Goal: Task Accomplishment & Management: Manage account settings

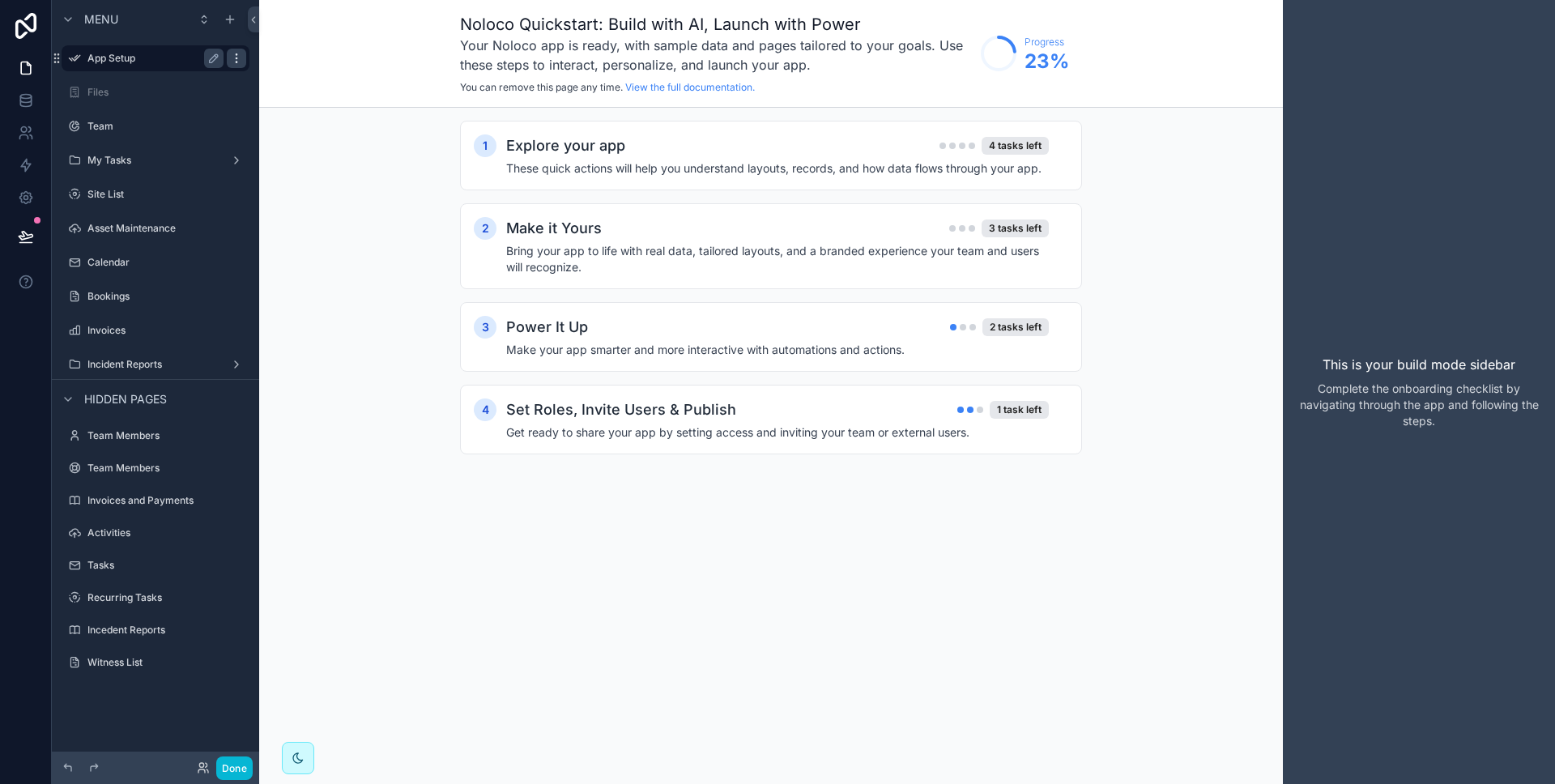
click at [239, 62] on icon "scrollable content" at bounding box center [236, 58] width 13 height 13
click at [278, 72] on icon at bounding box center [274, 71] width 7 height 7
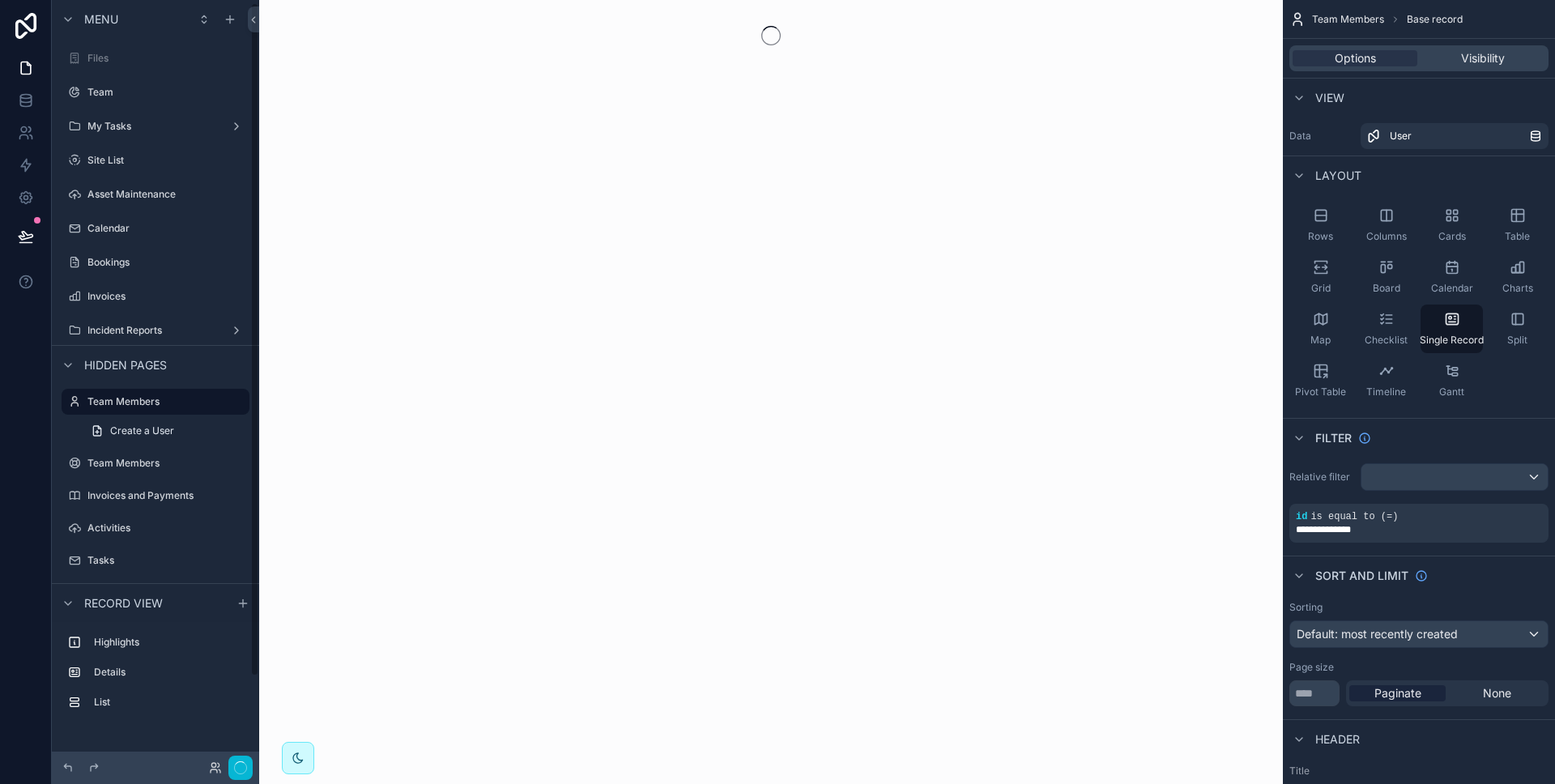
scroll to position [3, 0]
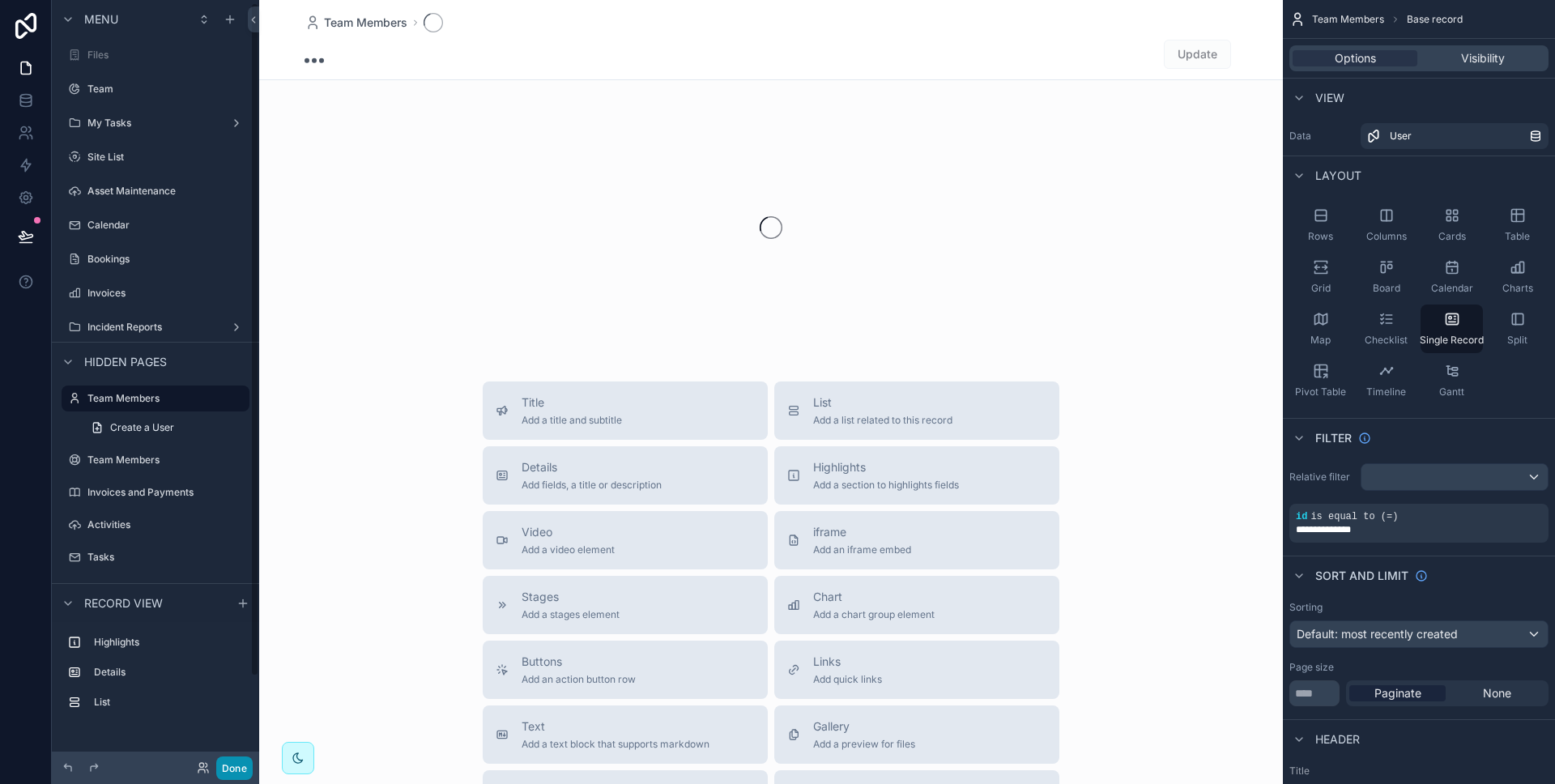
click at [235, 768] on button "Done" at bounding box center [235, 768] width 36 height 24
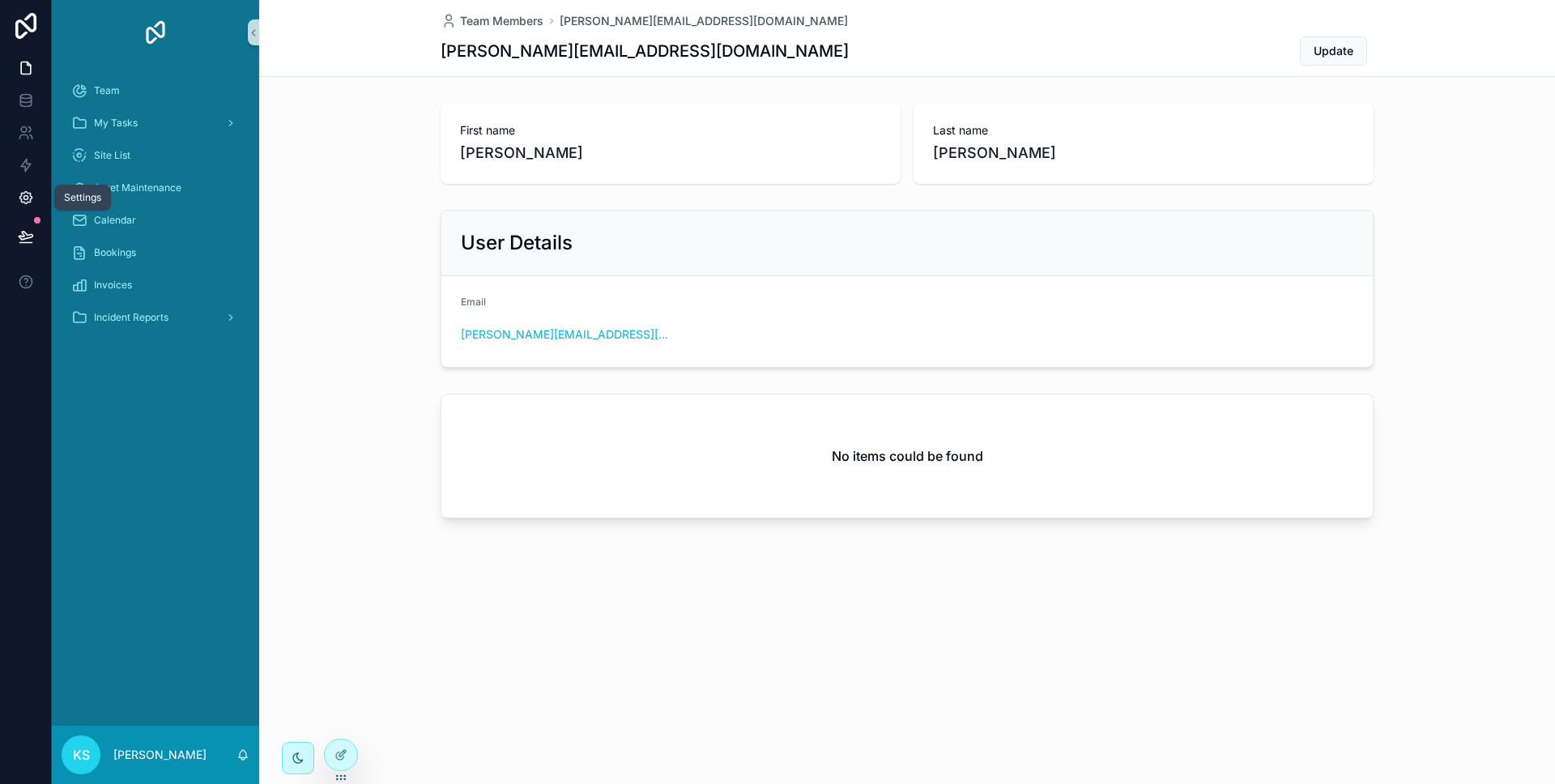
click at [24, 201] on icon at bounding box center [26, 198] width 16 height 16
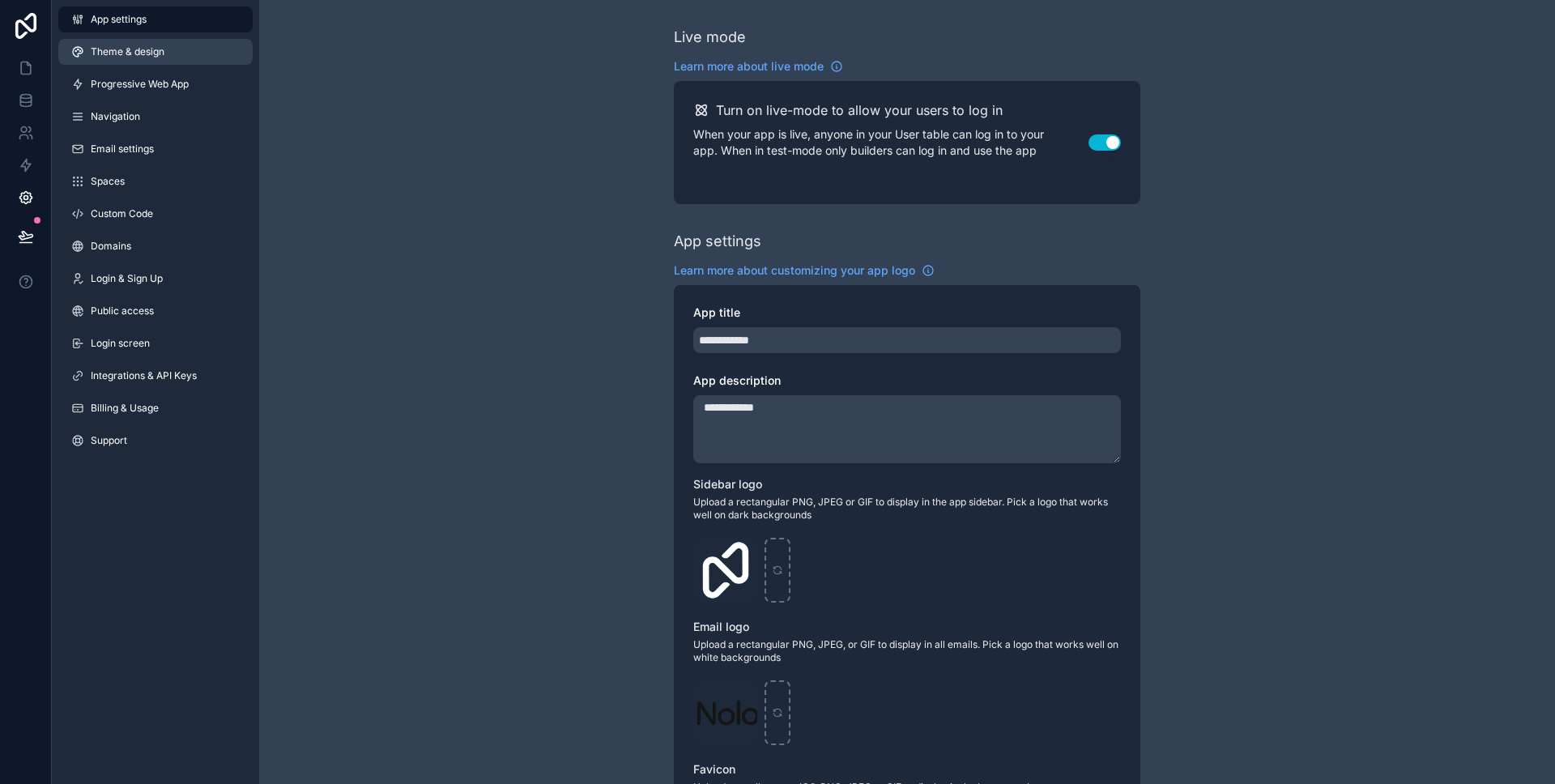
click at [168, 53] on link "Theme & design" at bounding box center [156, 51] width 194 height 26
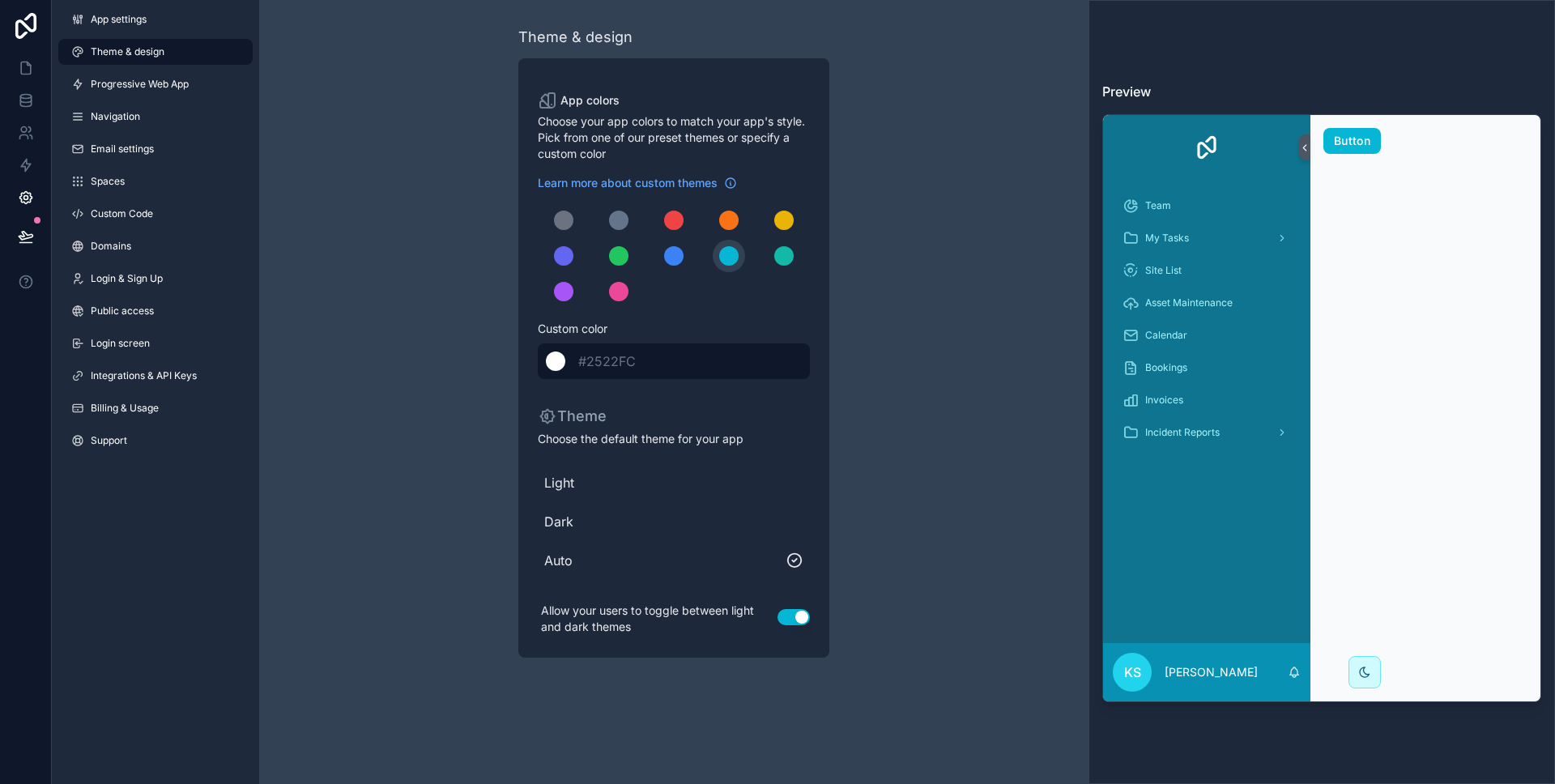
drag, startPoint x: 595, startPoint y: 381, endPoint x: 616, endPoint y: 368, distance: 24.7
click at [595, 381] on div "App colors Choose your app colors to match your app's style. Pick from one of o…" at bounding box center [674, 358] width 311 height 600
click at [619, 365] on span "#2522FC" at bounding box center [607, 362] width 58 height 16
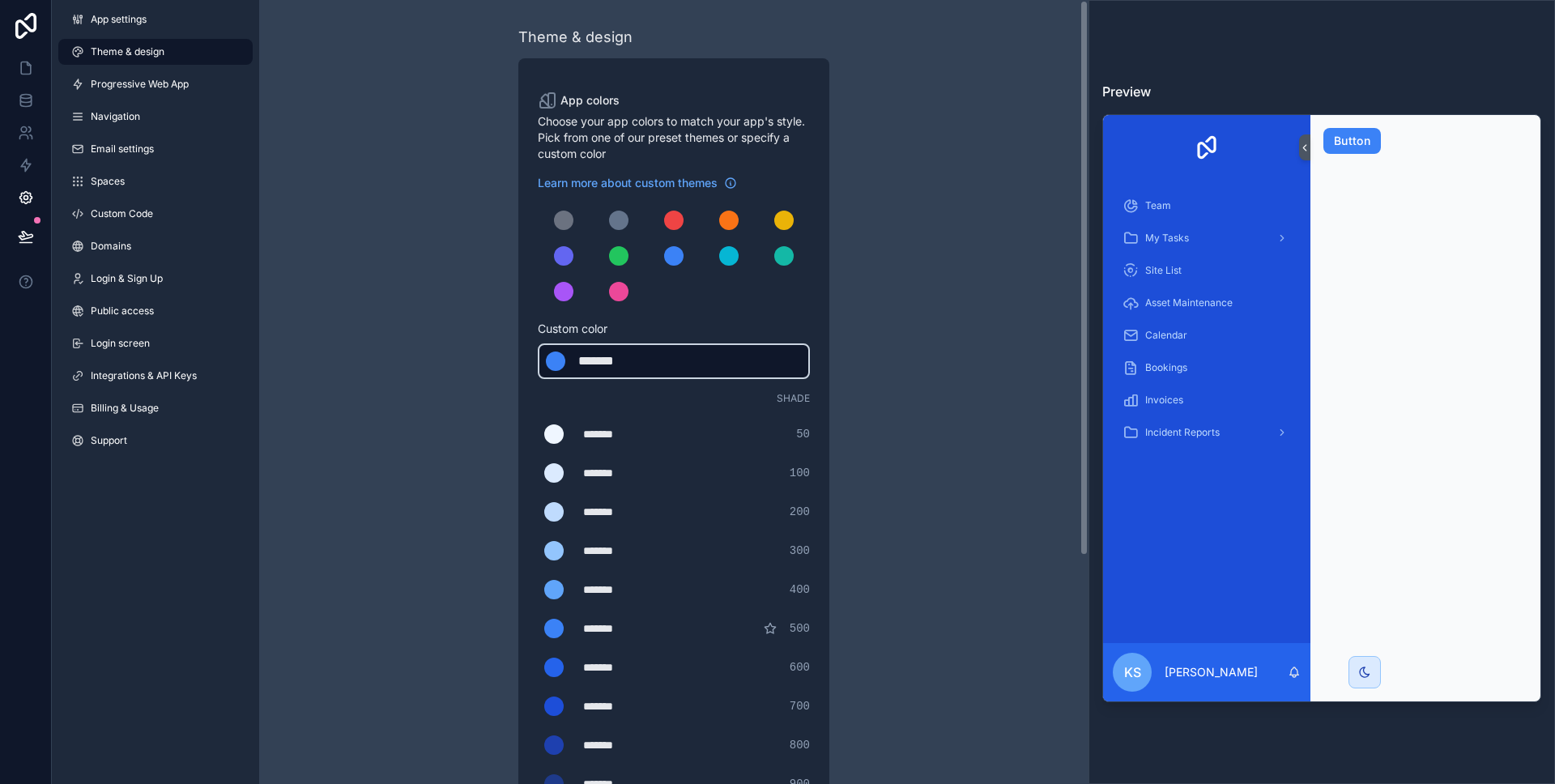
click at [619, 356] on div "*******" at bounding box center [619, 362] width 81 height 20
type div "*******"
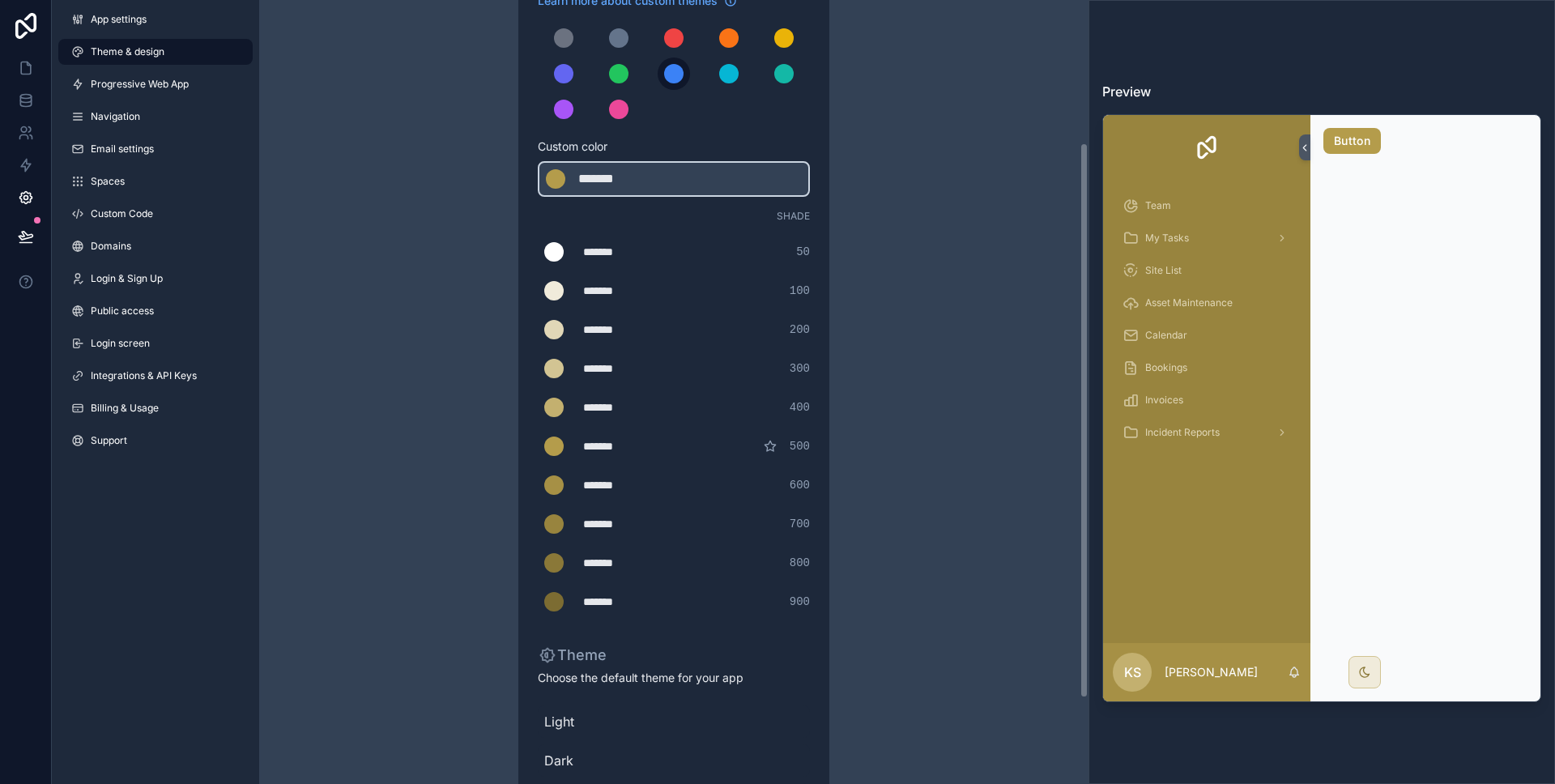
scroll to position [320, 0]
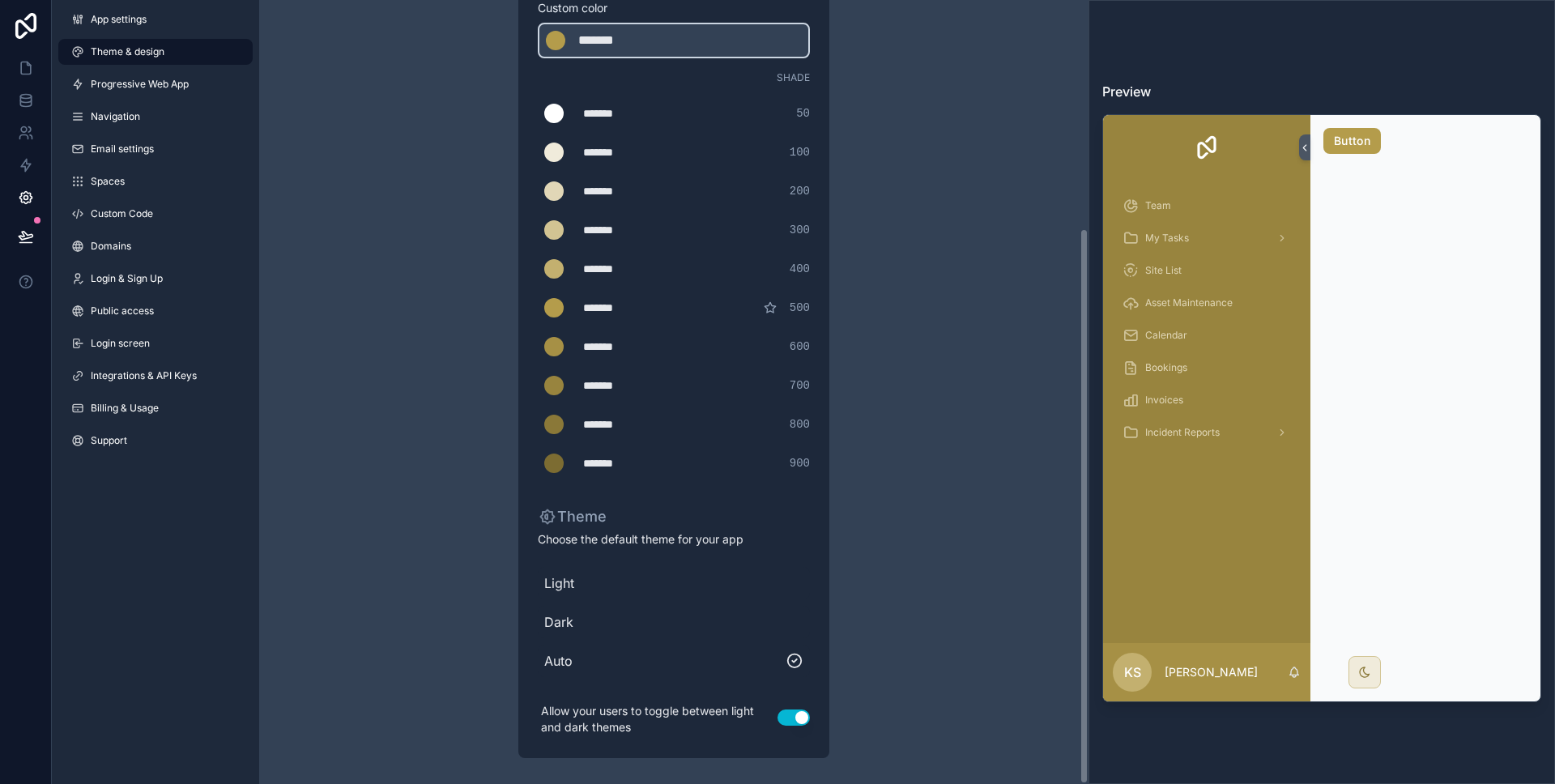
click at [430, 379] on div "Theme & design App colors Choose your app colors to match your app's style. Pic…" at bounding box center [674, 231] width 829 height 1104
click at [121, 30] on link "App settings" at bounding box center [156, 19] width 194 height 26
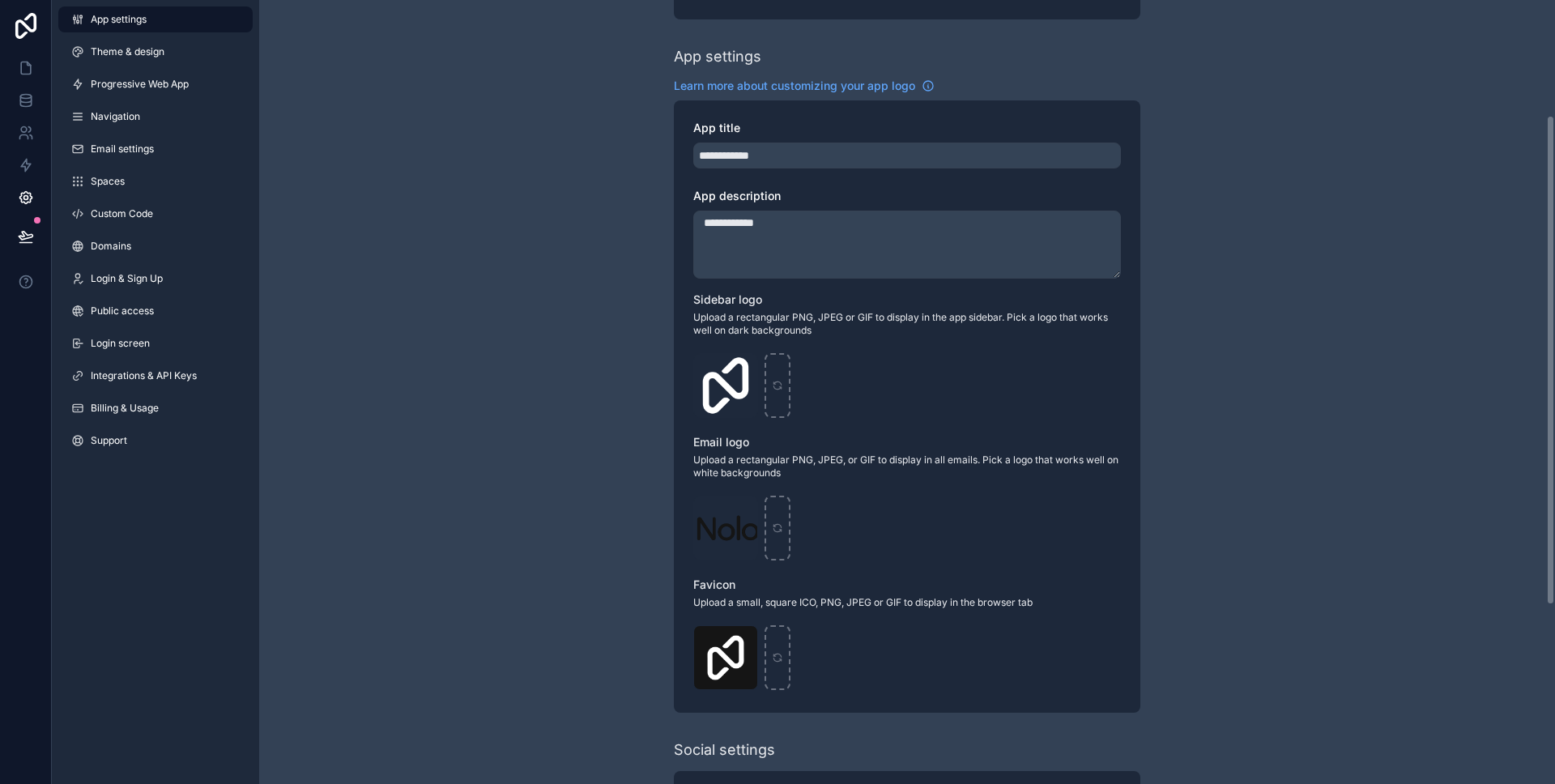
scroll to position [226, 0]
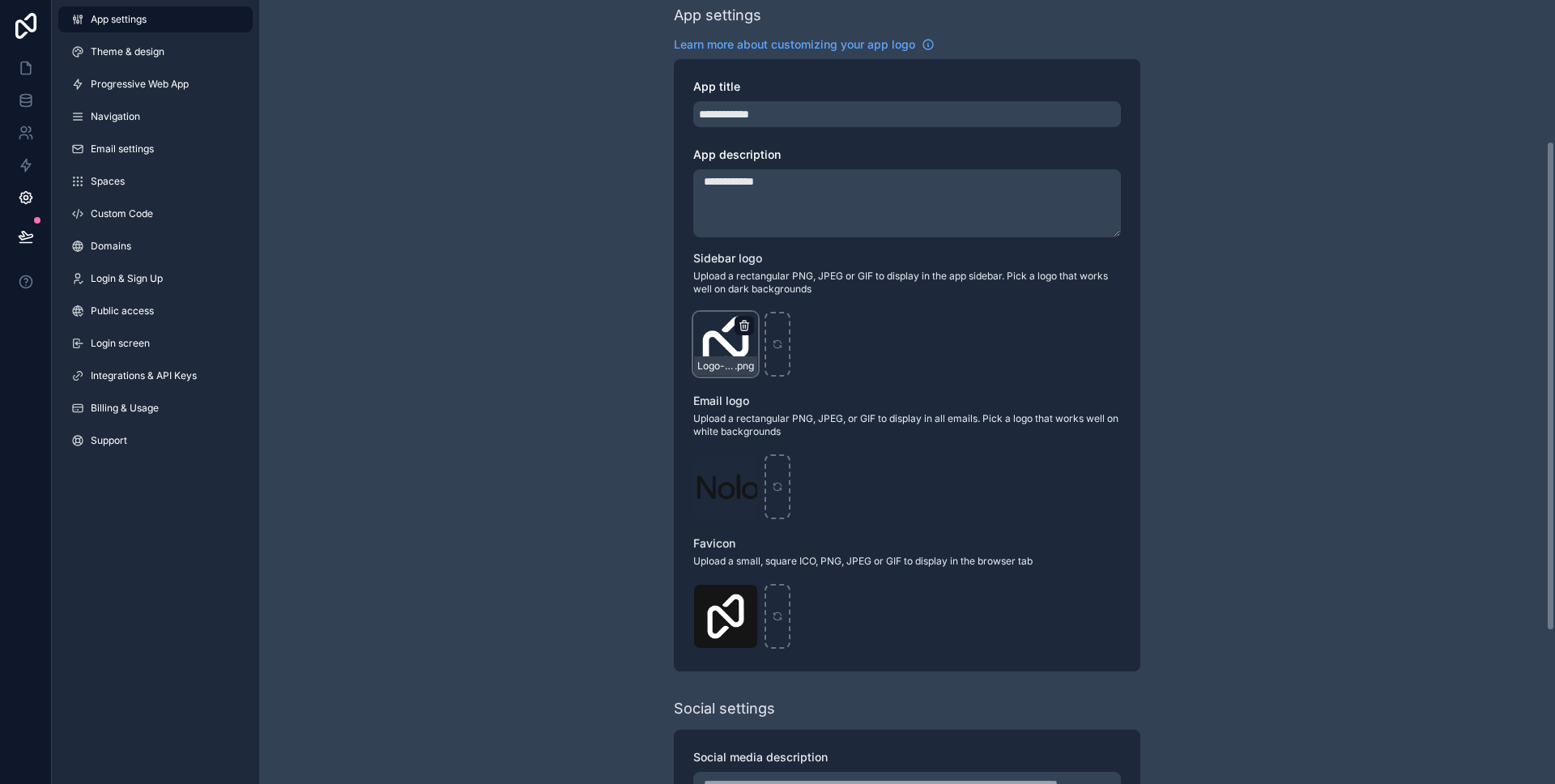
click at [745, 324] on icon "scrollable content" at bounding box center [745, 325] width 13 height 13
click at [780, 294] on icon "button" at bounding box center [778, 296] width 13 height 13
click at [745, 595] on icon "scrollable content" at bounding box center [745, 595] width 9 height 0
click at [775, 564] on icon "button" at bounding box center [778, 568] width 13 height 13
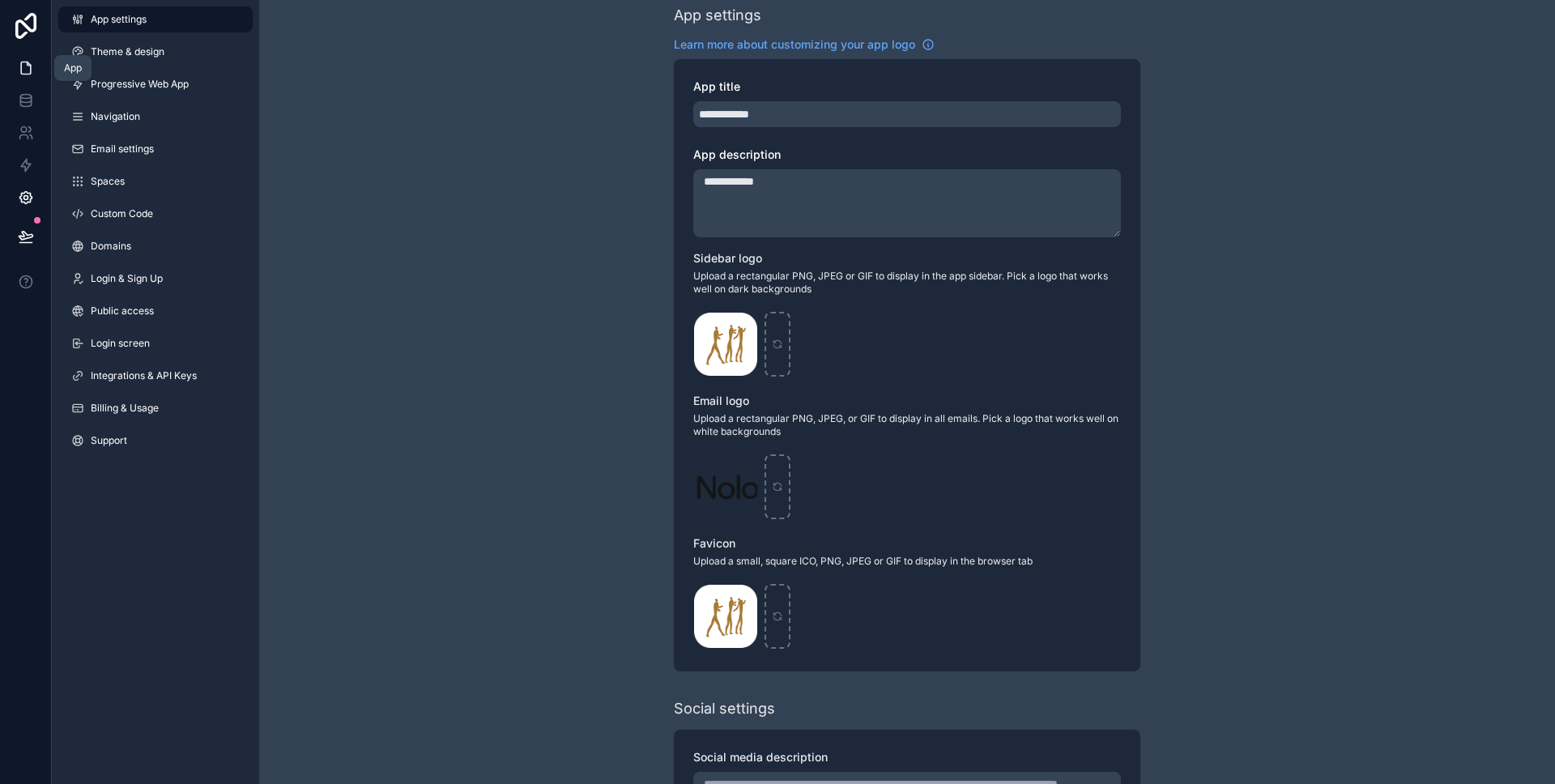
click at [21, 70] on icon at bounding box center [26, 68] width 16 height 16
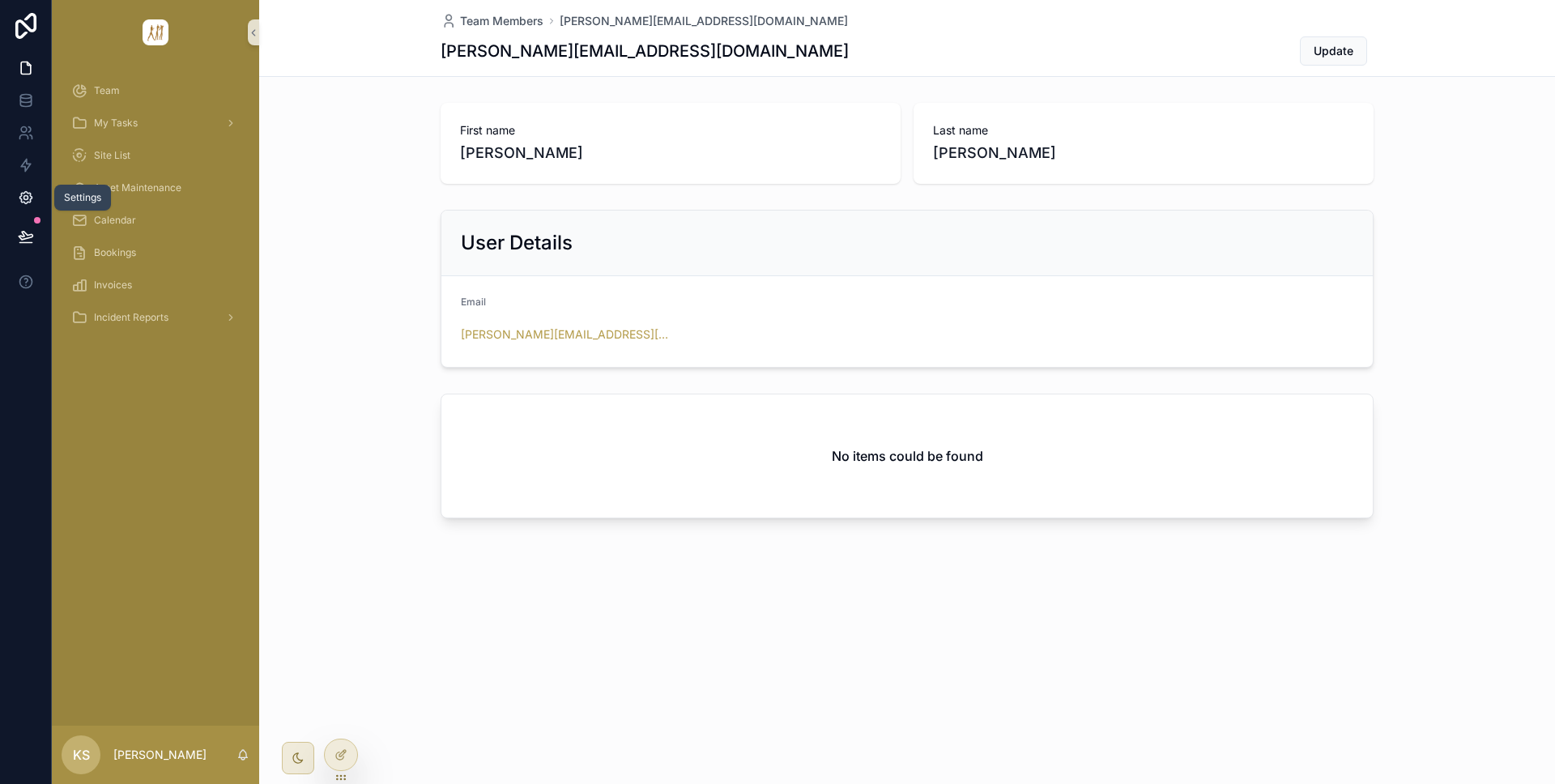
click at [31, 191] on icon at bounding box center [26, 198] width 16 height 16
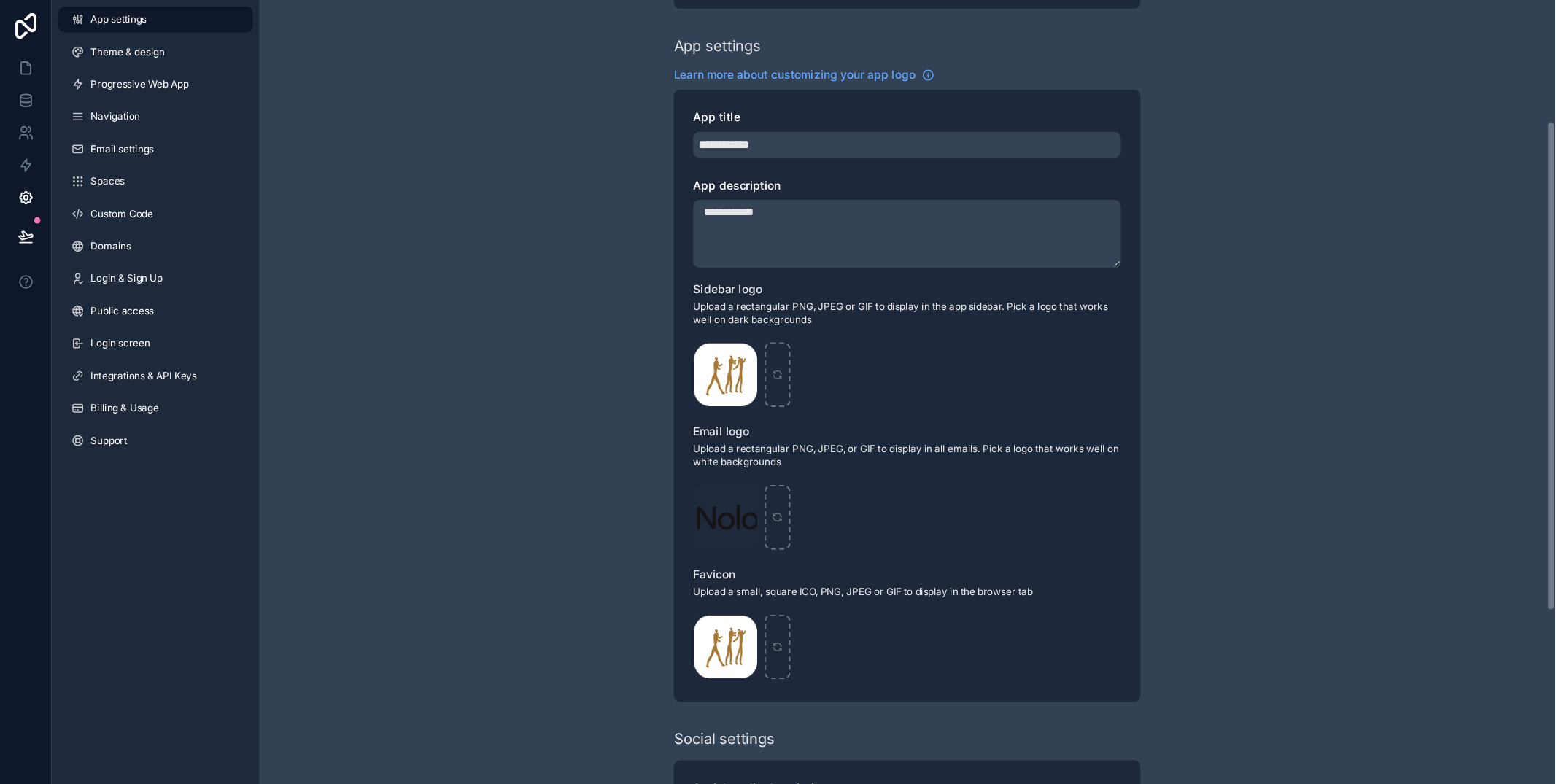
scroll to position [187, 0]
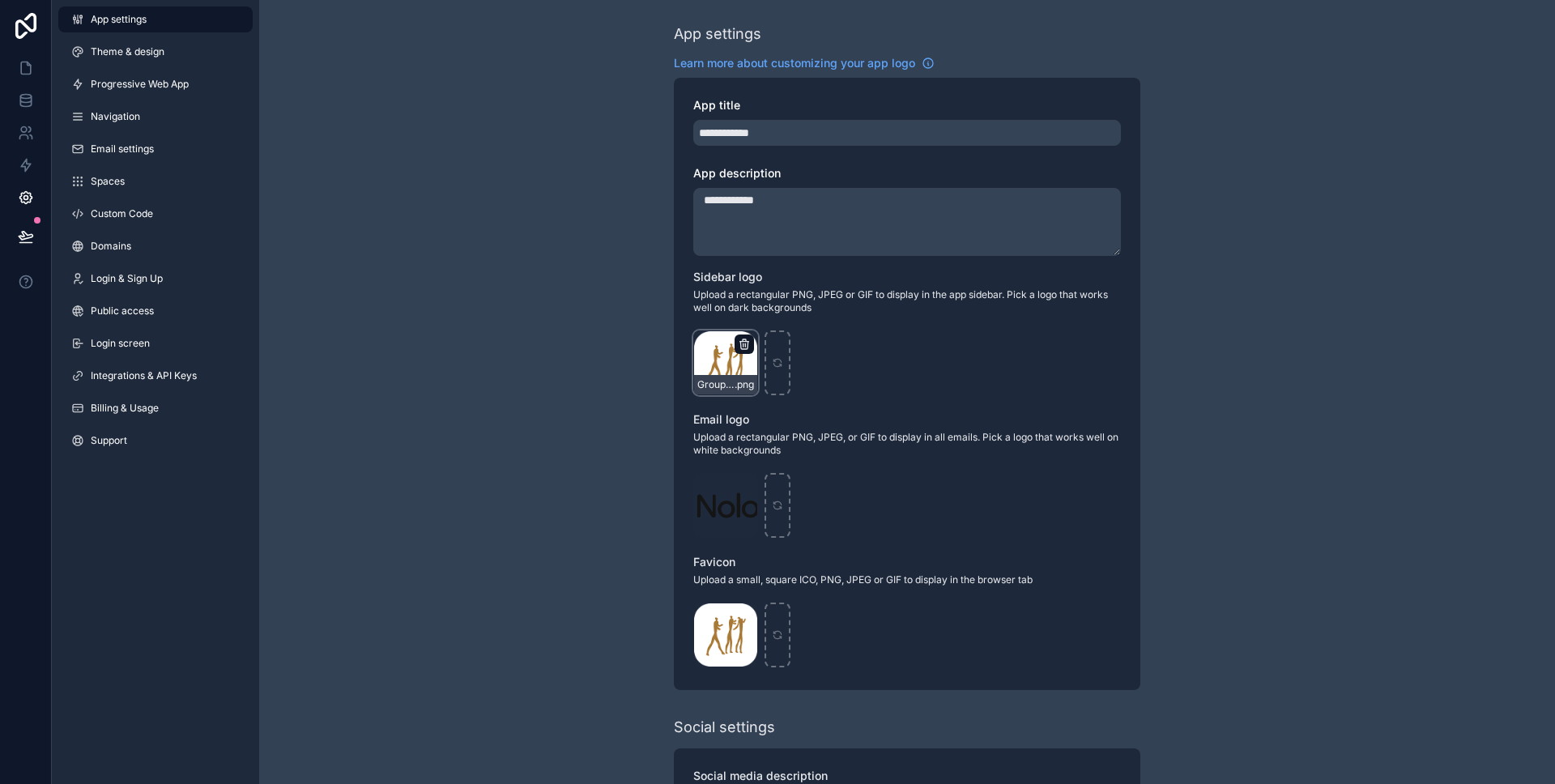
click at [740, 342] on icon "scrollable content" at bounding box center [744, 345] width 7 height 7
click at [777, 311] on icon "button" at bounding box center [778, 311] width 3 height 2
click at [746, 485] on icon "scrollable content" at bounding box center [745, 487] width 13 height 13
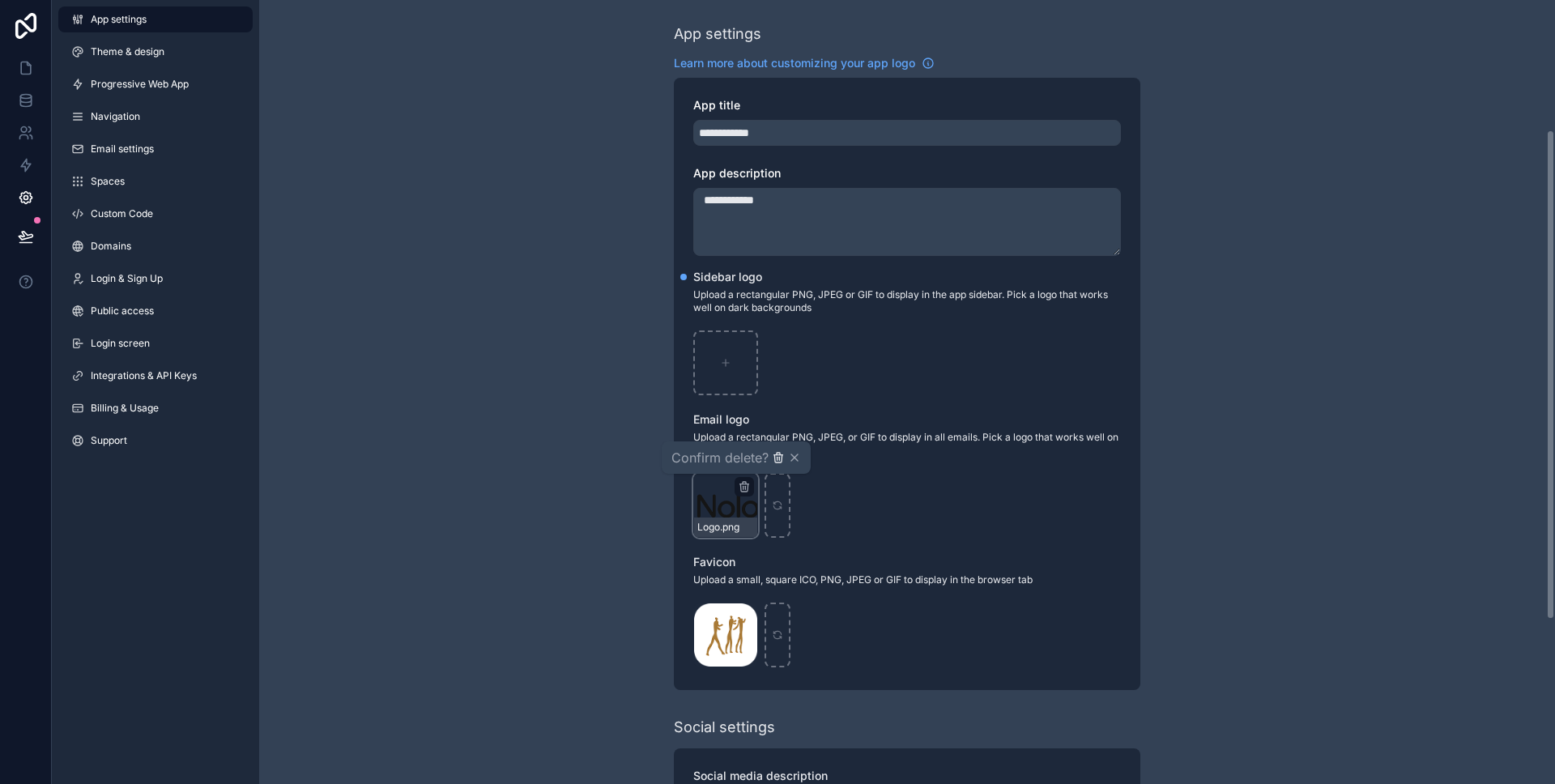
click at [775, 460] on icon "button" at bounding box center [778, 459] width 7 height 7
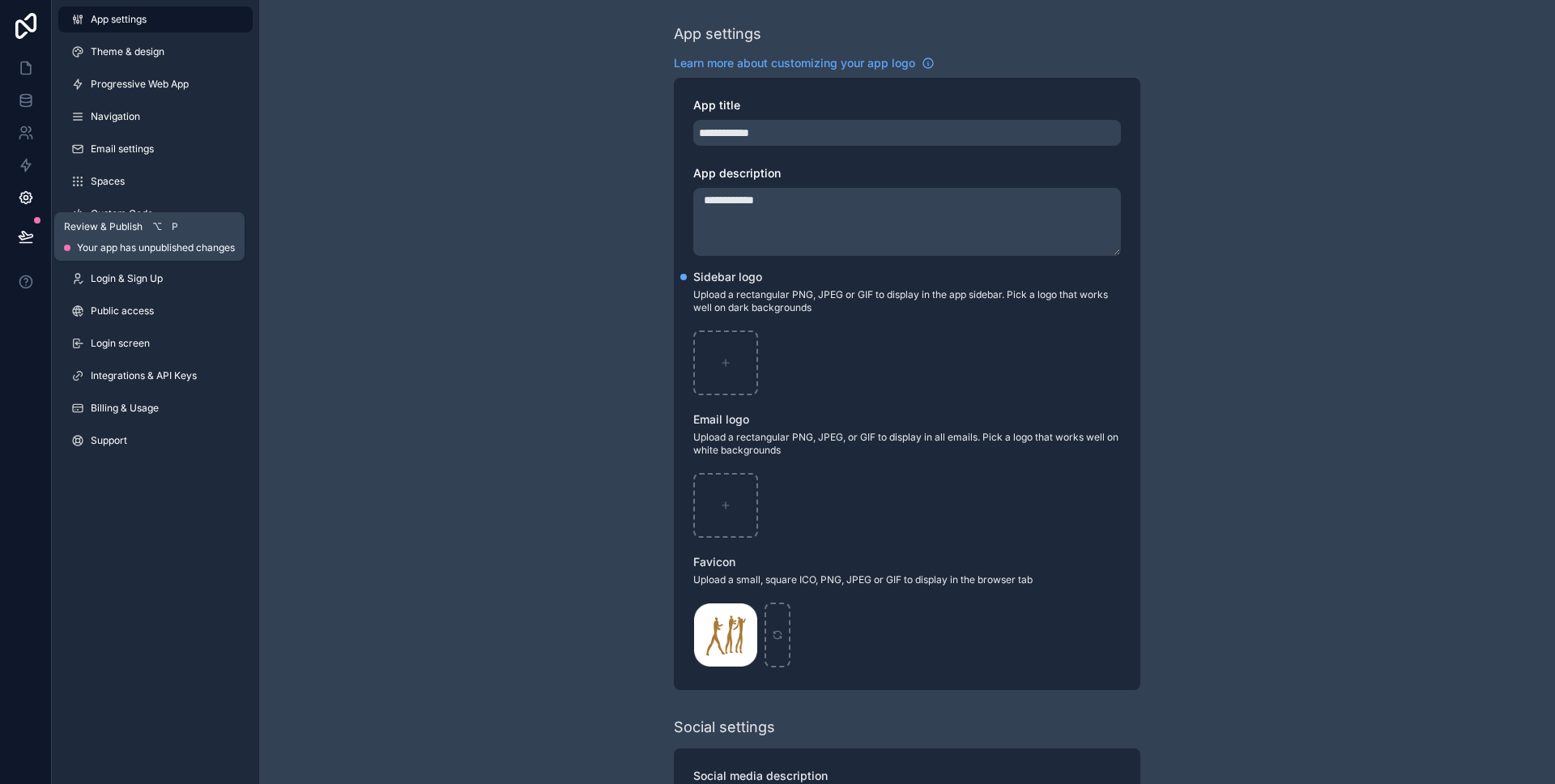
click at [32, 234] on icon at bounding box center [26, 236] width 16 height 16
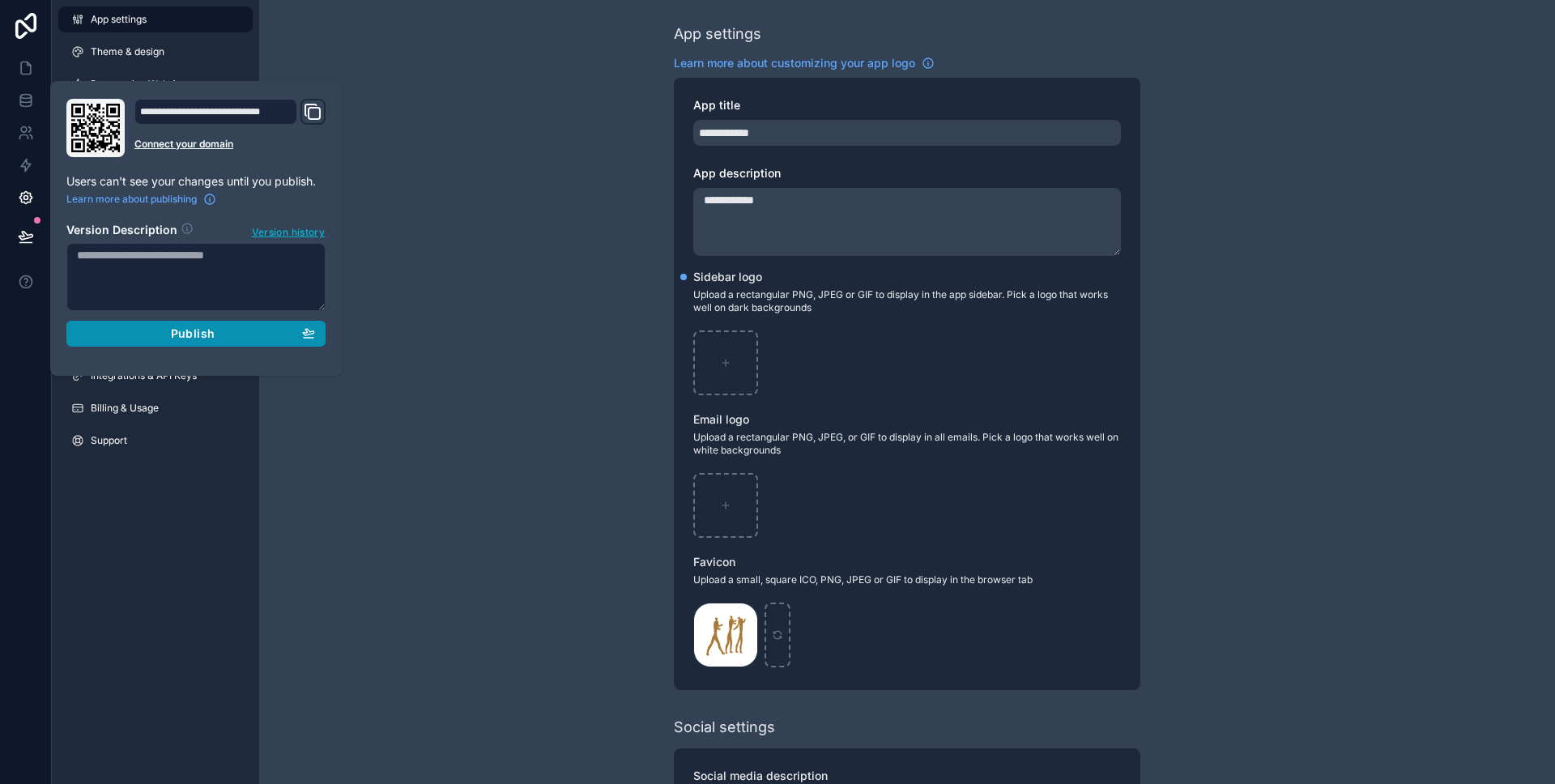
drag, startPoint x: 191, startPoint y: 337, endPoint x: 329, endPoint y: 314, distance: 139.9
click at [191, 337] on span "Publish" at bounding box center [192, 334] width 44 height 15
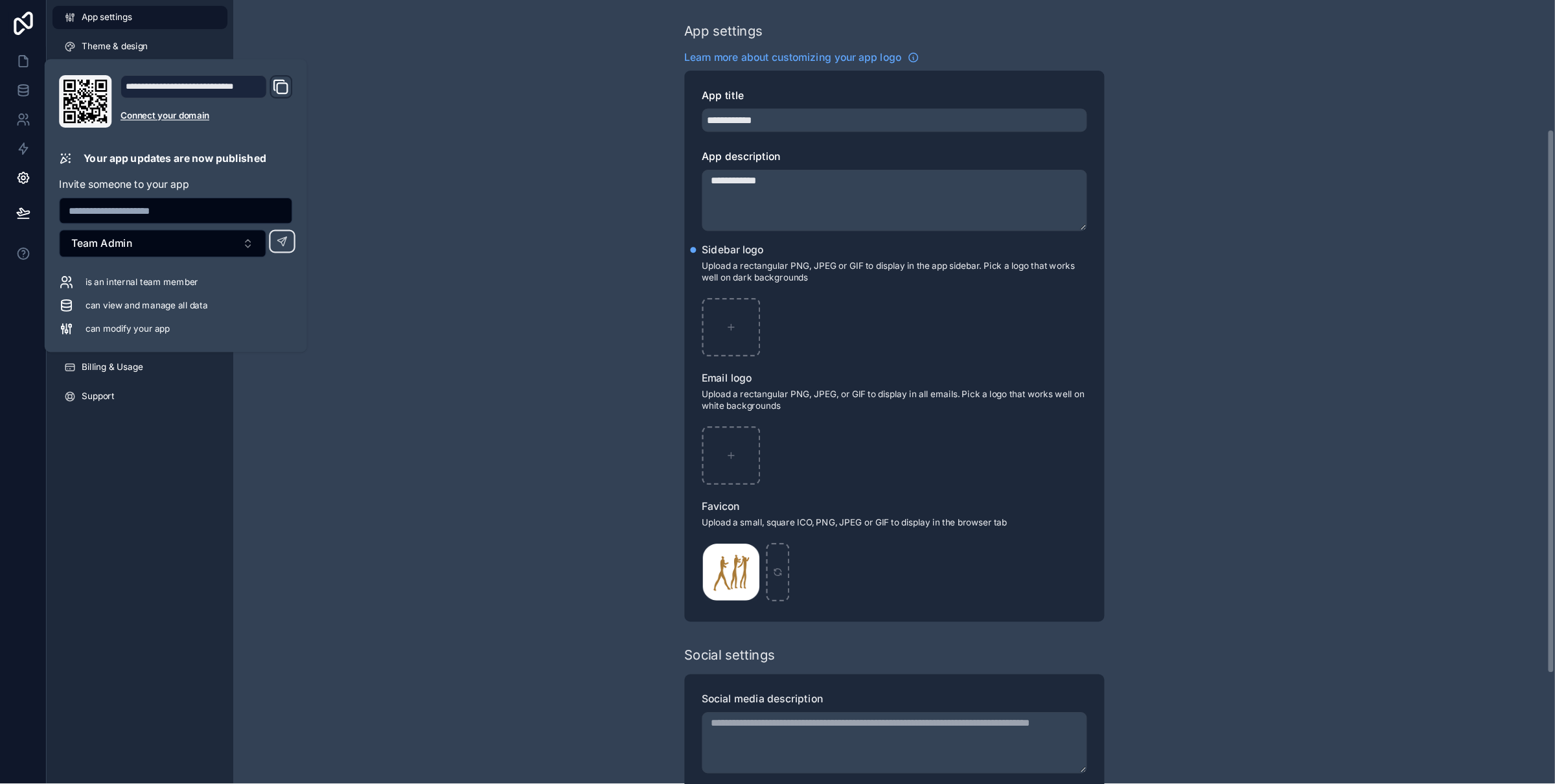
scroll to position [165, 0]
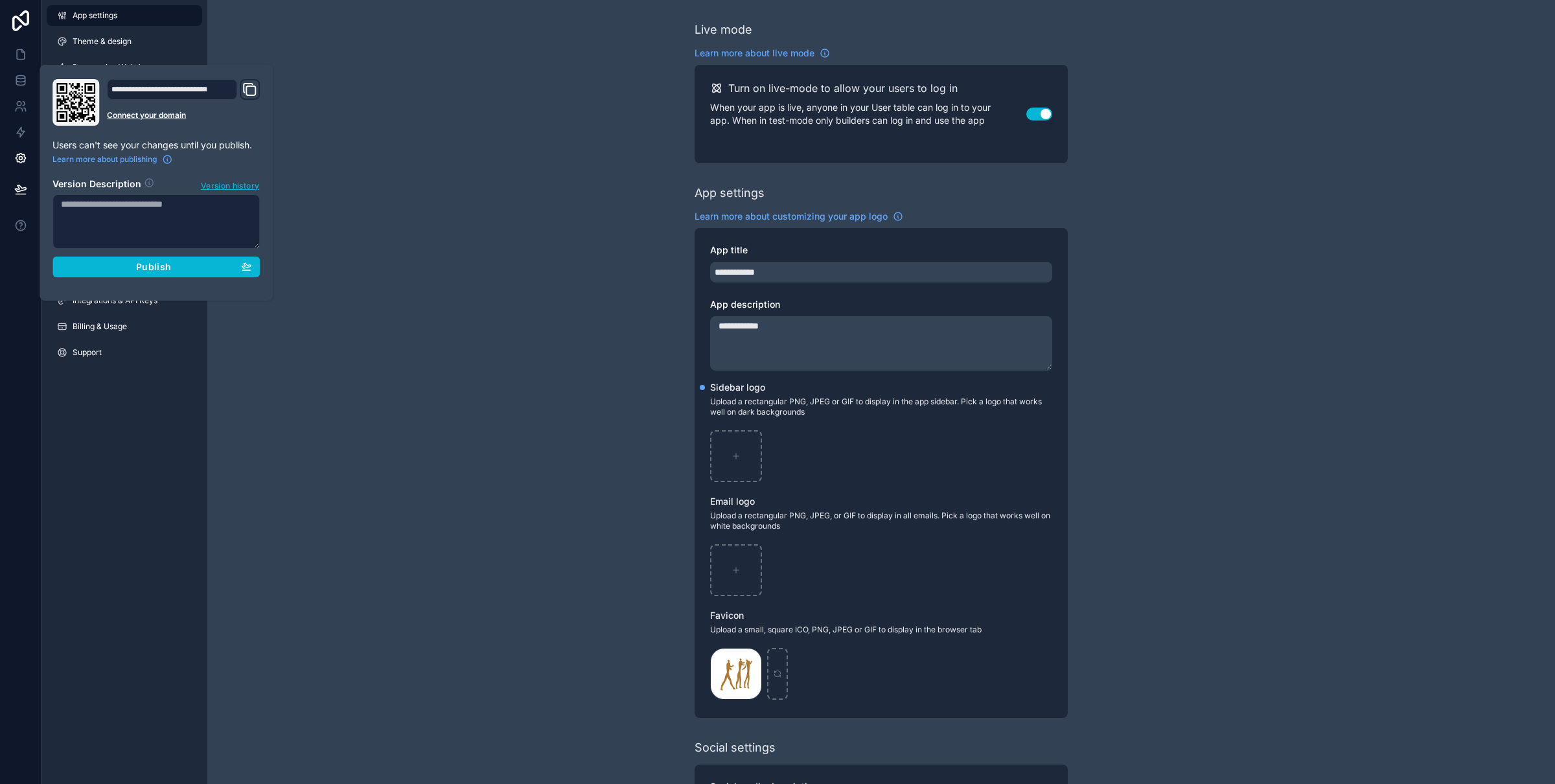
click at [472, 144] on div "**********" at bounding box center [881, 501] width 1347 height 1003
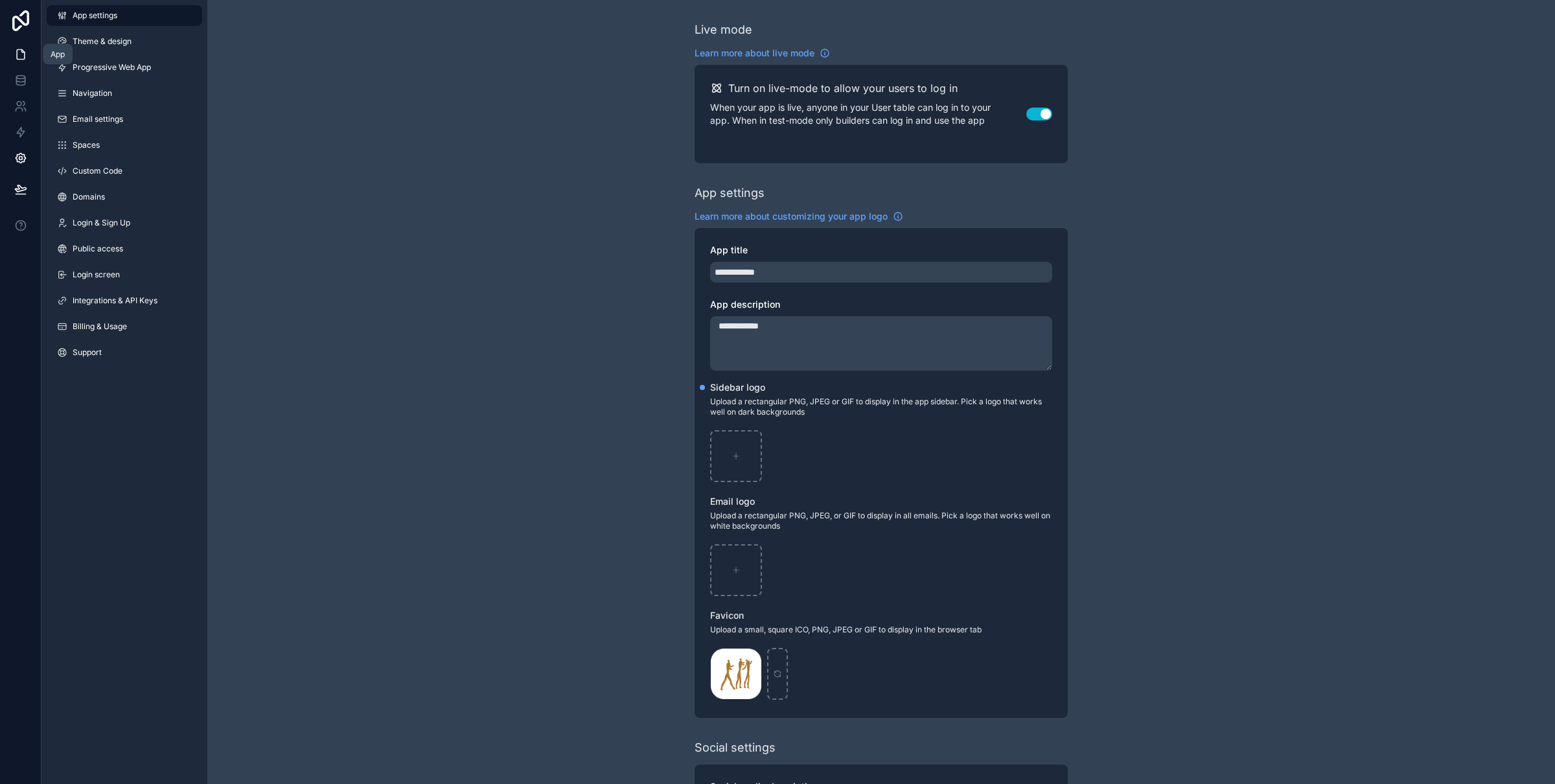
drag, startPoint x: 7, startPoint y: 51, endPoint x: 23, endPoint y: 59, distance: 17.9
click at [7, 51] on link at bounding box center [20, 54] width 41 height 26
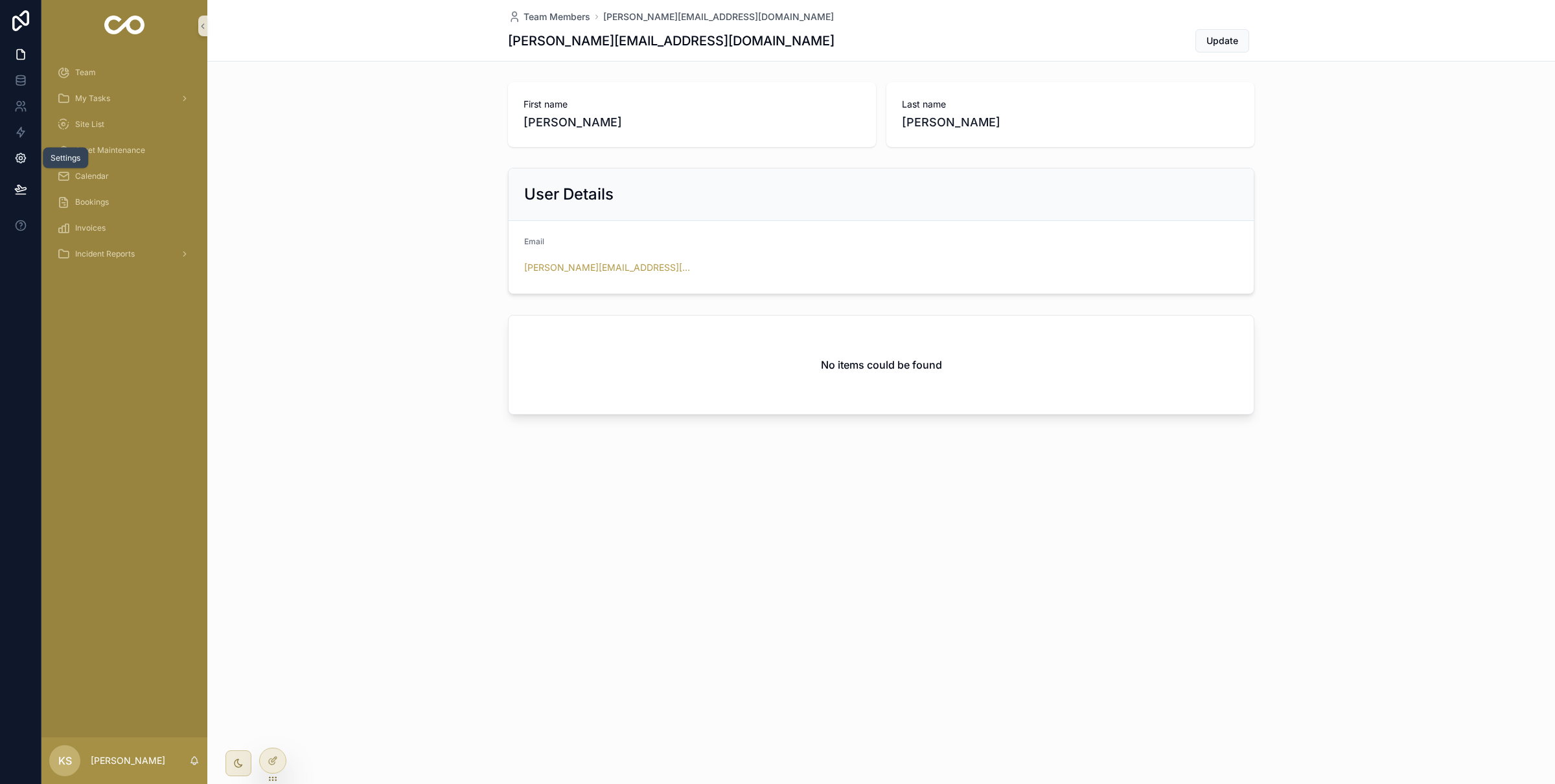
click at [19, 160] on icon at bounding box center [21, 158] width 13 height 13
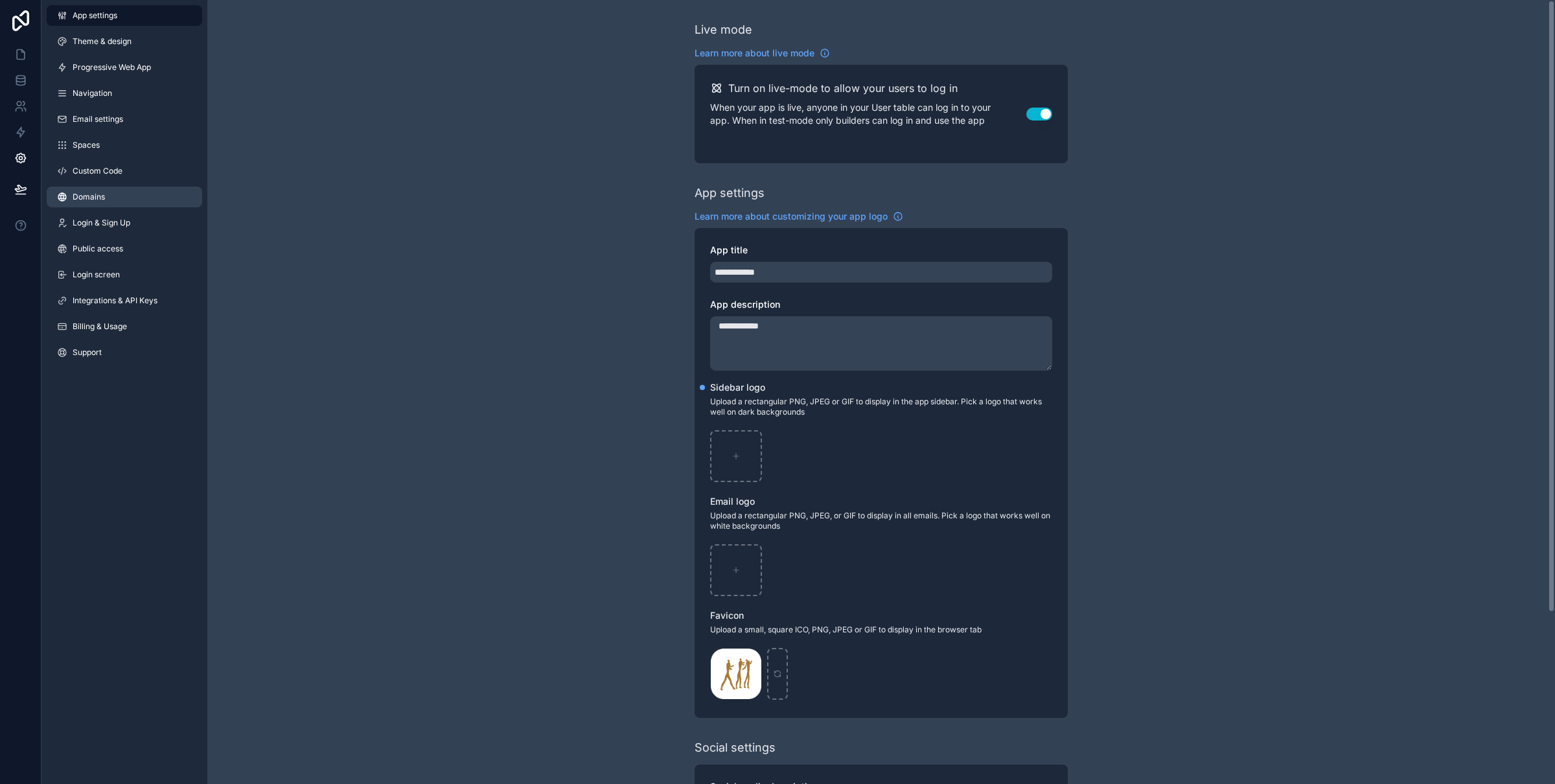
click at [150, 201] on link "Domains" at bounding box center [125, 196] width 156 height 20
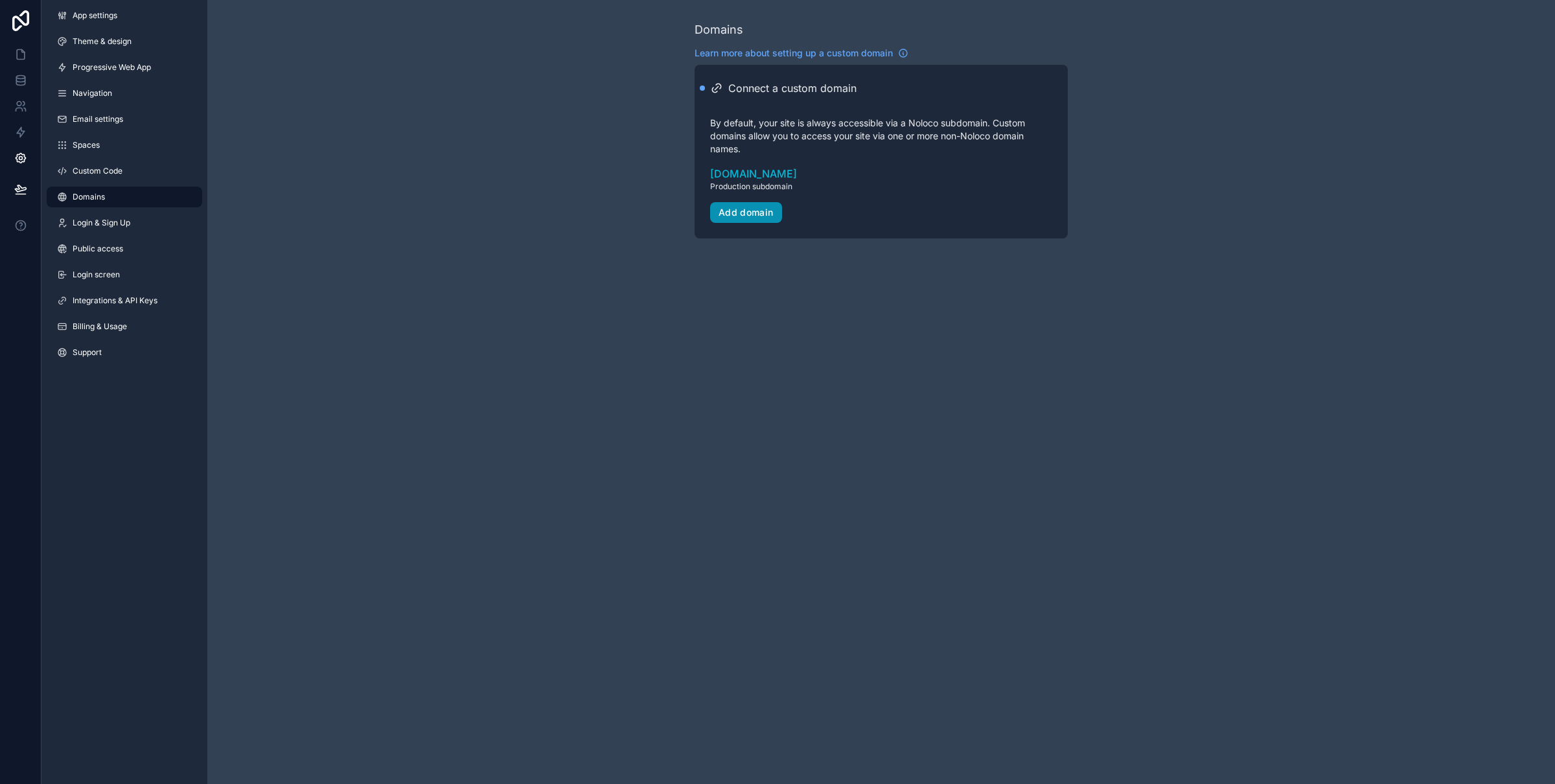
click at [745, 212] on div "Add domain" at bounding box center [746, 213] width 55 height 12
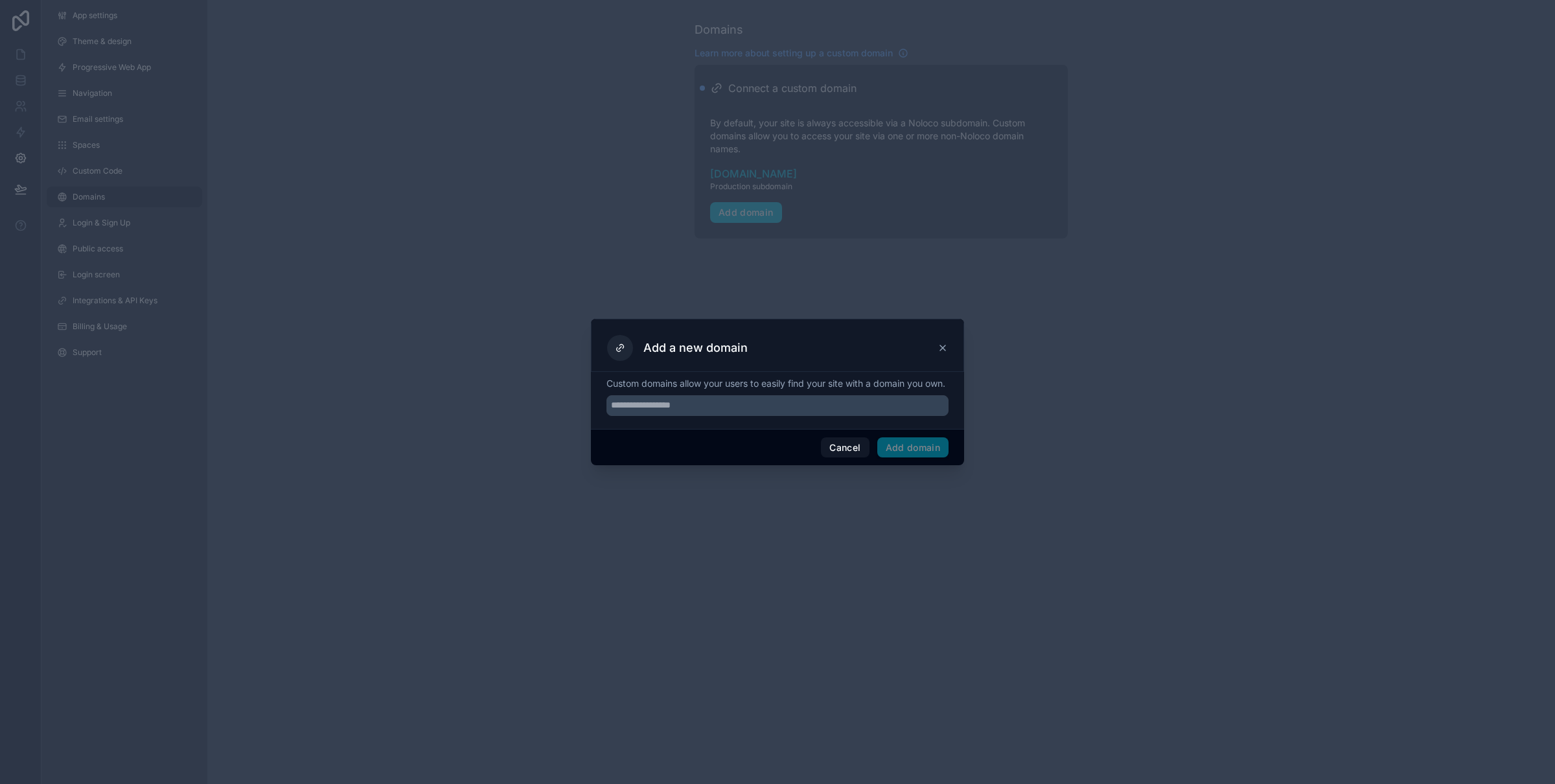
click at [702, 434] on div "Cancel Add domain" at bounding box center [778, 447] width 373 height 37
drag, startPoint x: 701, startPoint y: 420, endPoint x: 653, endPoint y: 313, distance: 117.3
click at [701, 416] on input "text" at bounding box center [777, 405] width 342 height 20
paste input "**********"
type input "**********"
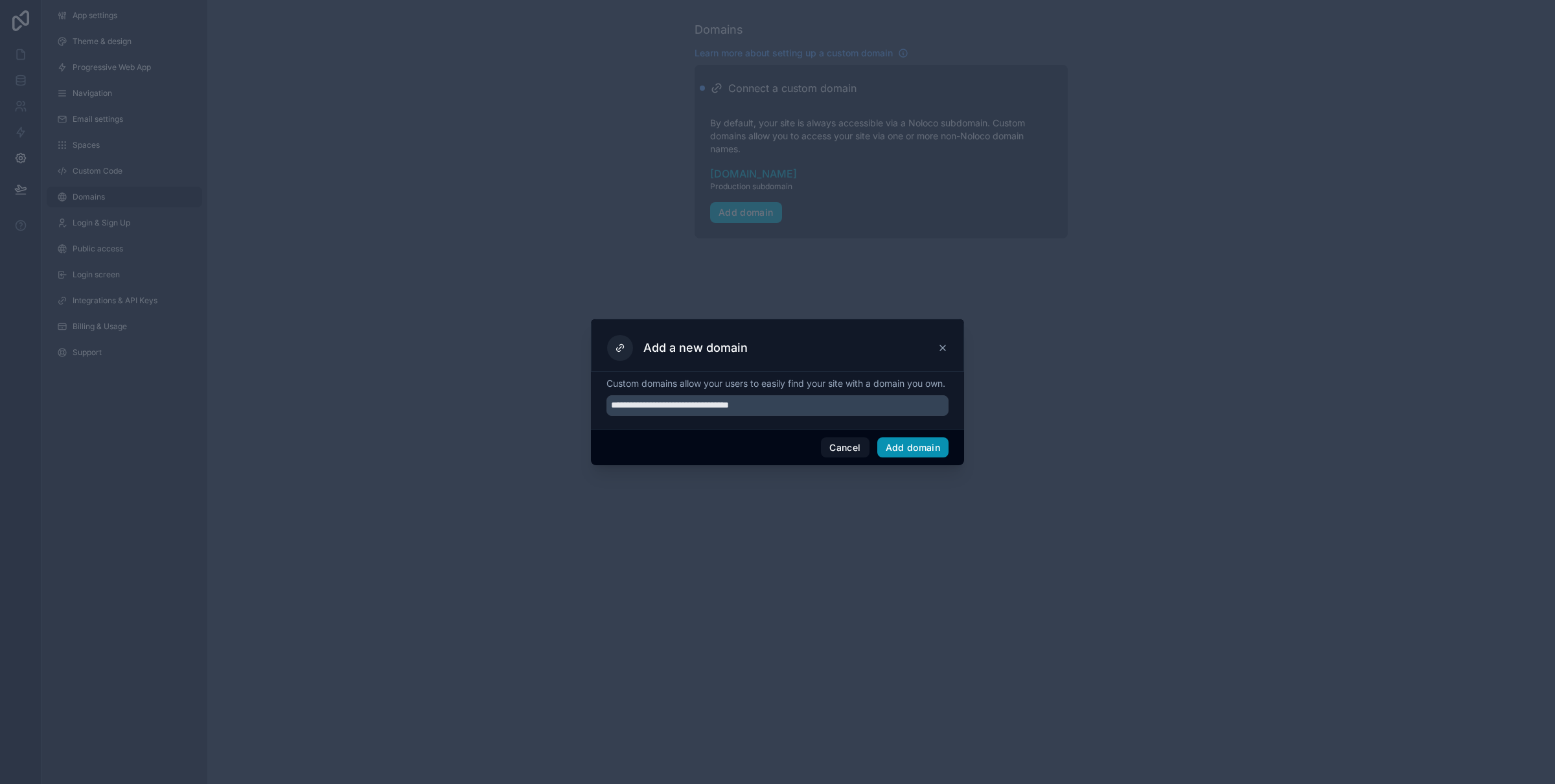
click at [911, 453] on button "Add domain" at bounding box center [913, 447] width 72 height 20
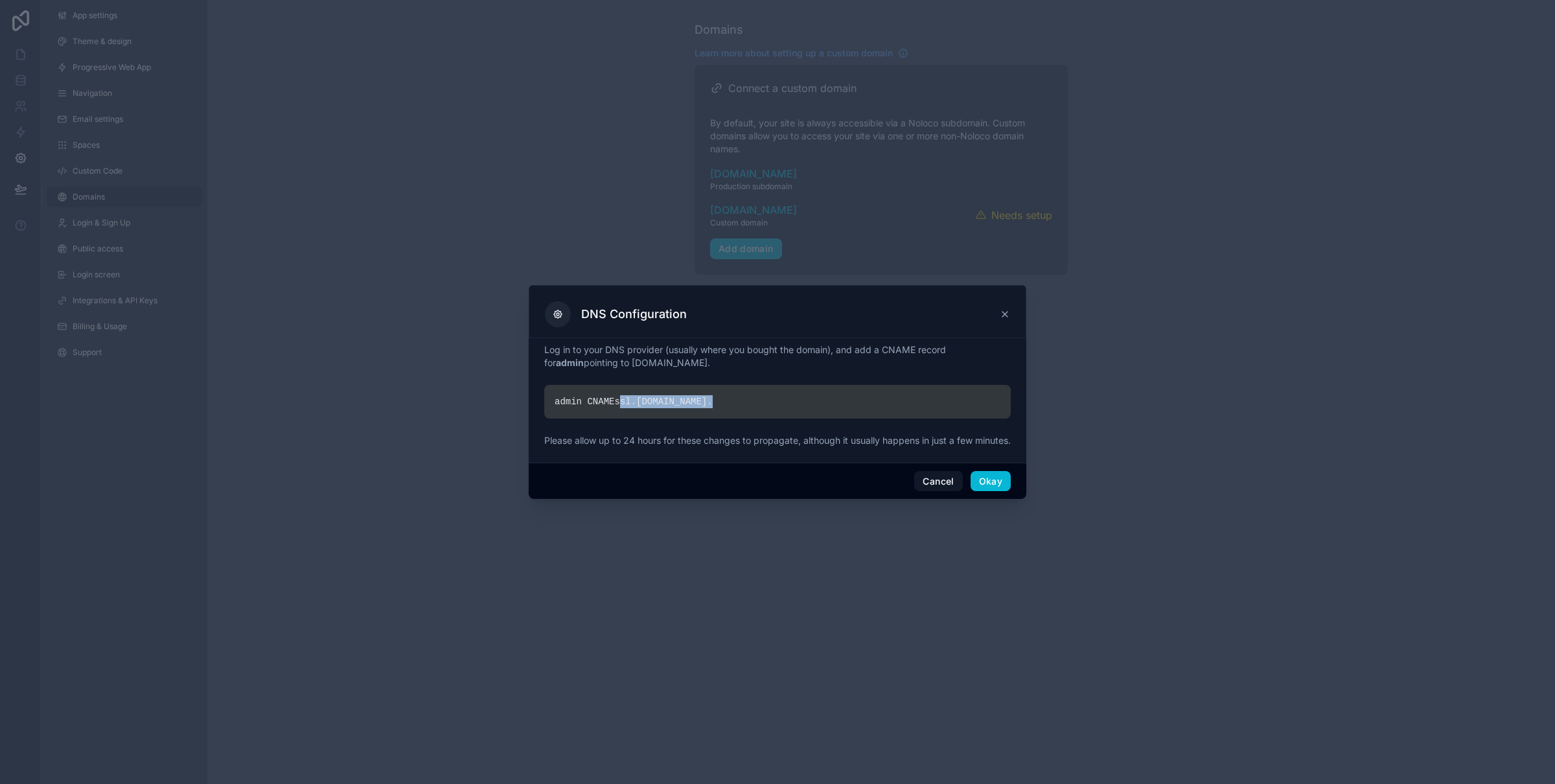
drag, startPoint x: 696, startPoint y: 395, endPoint x: 619, endPoint y: 394, distance: 77.0
click at [619, 394] on div "admin CNAME ssl. noloco.co ." at bounding box center [778, 401] width 466 height 34
copy div "ssl. noloco.co ."
click at [1003, 309] on icon at bounding box center [1005, 314] width 11 height 11
